Goal: Task Accomplishment & Management: Complete application form

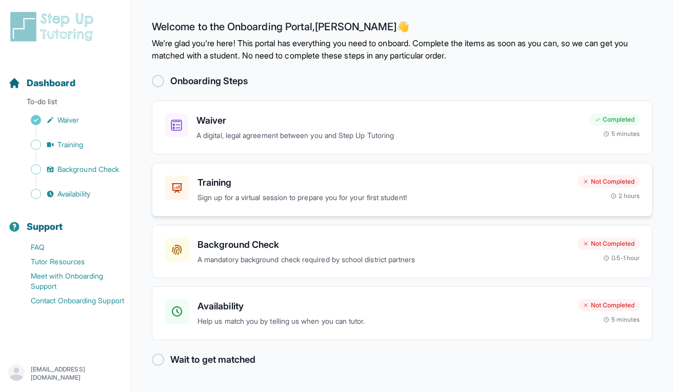
click at [610, 183] on div "Not Completed" at bounding box center [609, 181] width 62 height 12
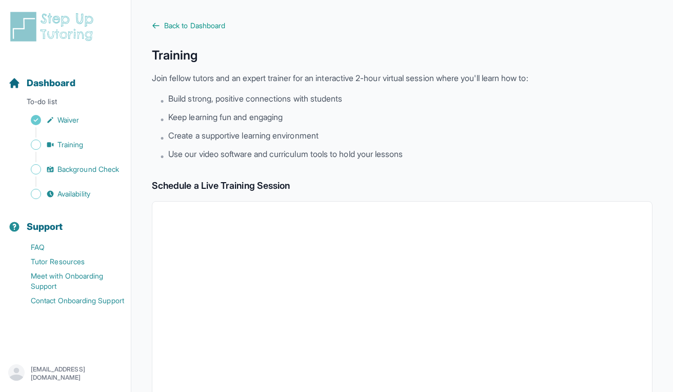
click at [67, 178] on div "Sidebar" at bounding box center [67, 181] width 118 height 10
click at [66, 173] on span "Background Check" at bounding box center [88, 169] width 62 height 10
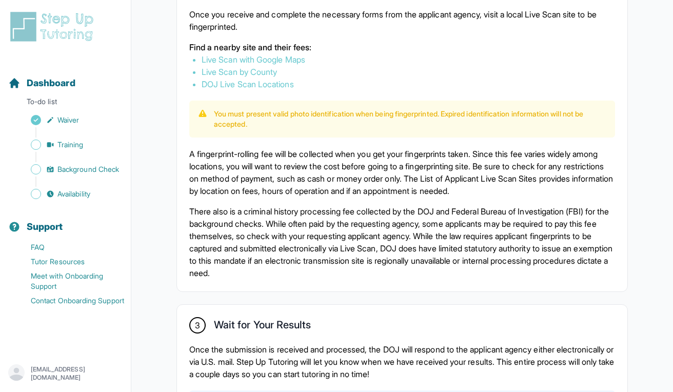
scroll to position [760, 0]
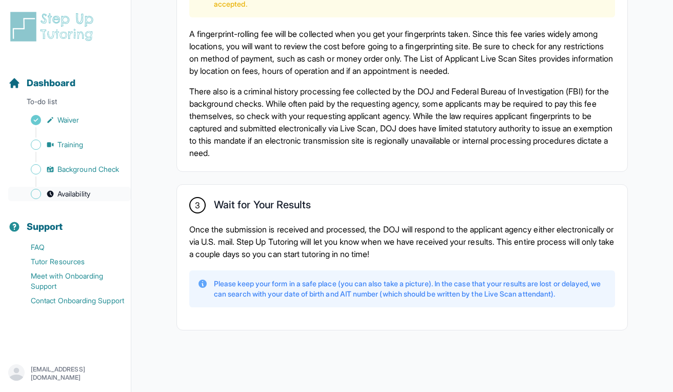
click at [77, 193] on span "Availability" at bounding box center [73, 194] width 33 height 10
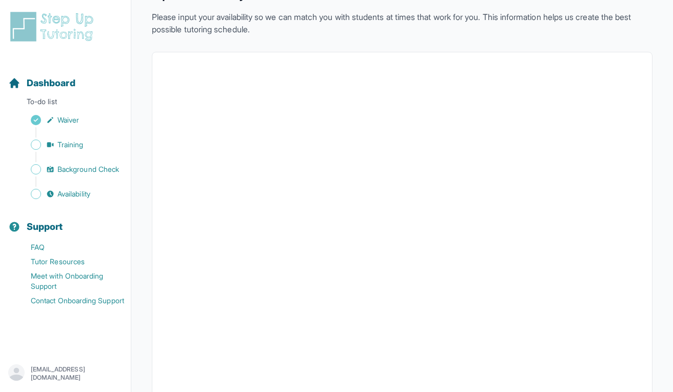
scroll to position [58, 0]
